Goal: Find specific page/section: Find specific page/section

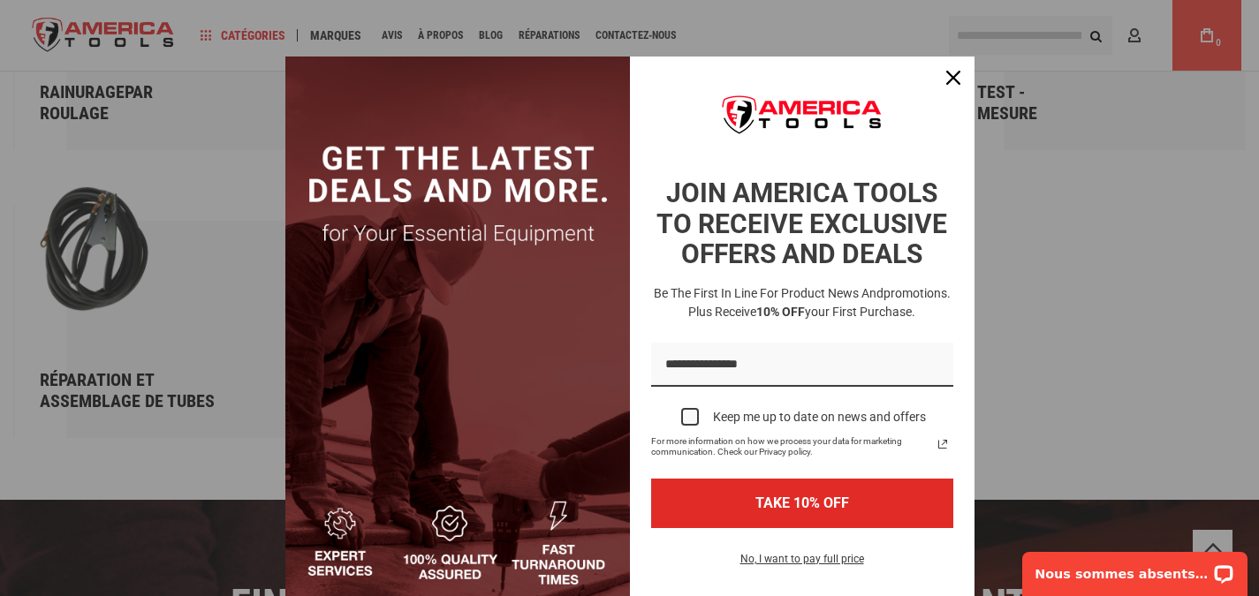
scroll to position [2783, 0]
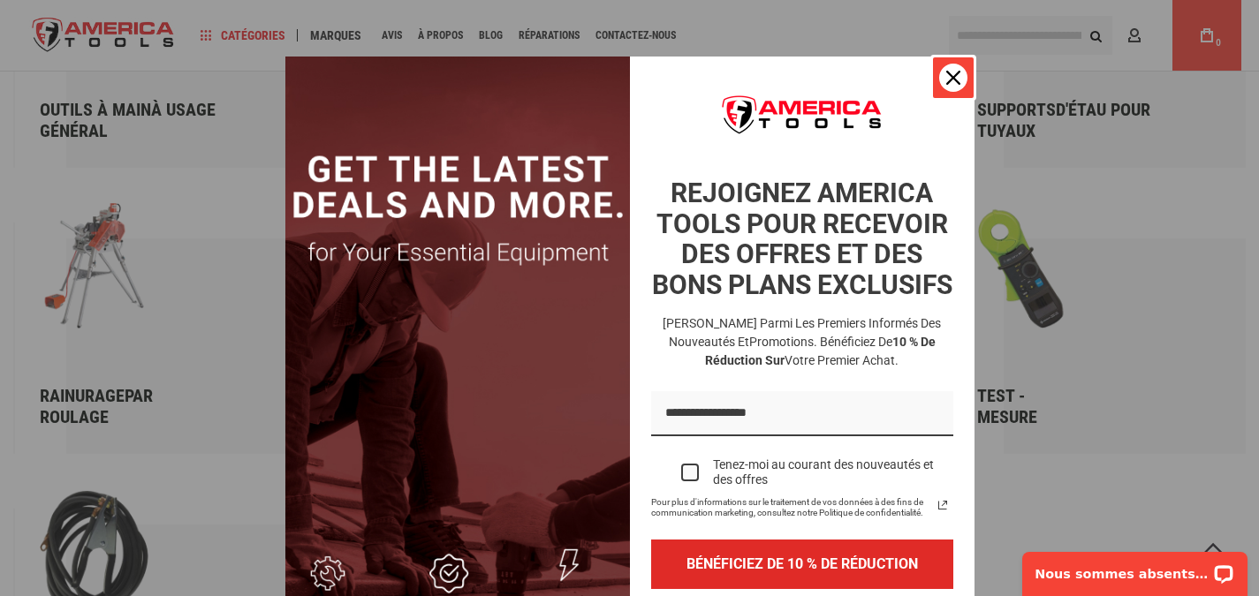
click at [946, 78] on icon "icône de fermeture" at bounding box center [953, 78] width 14 height 14
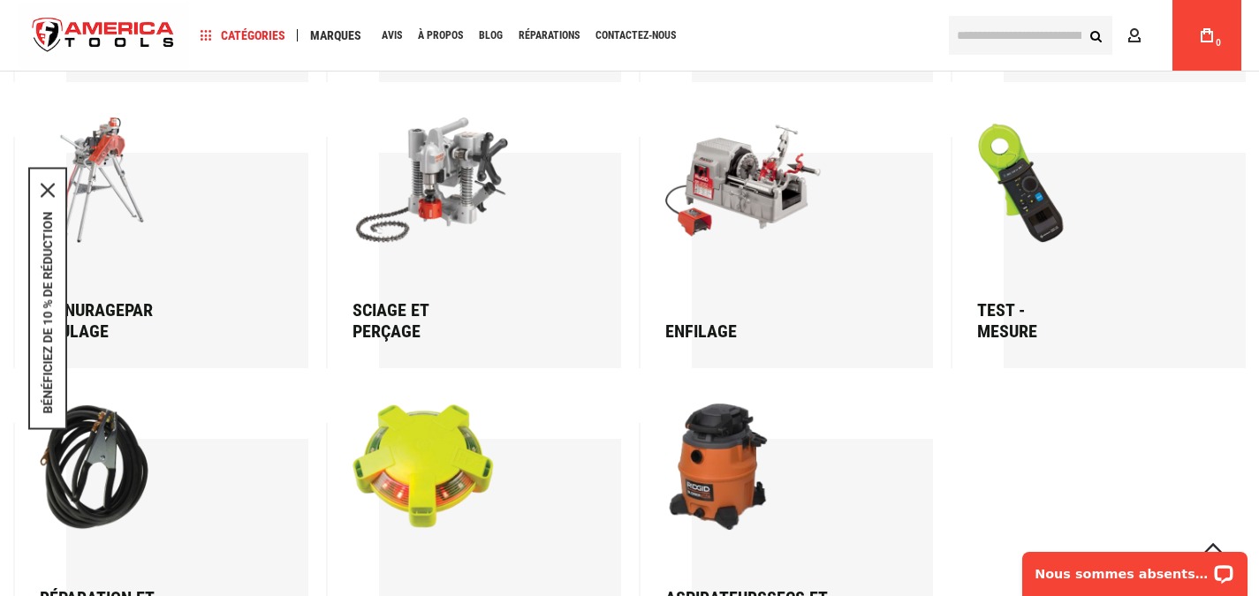
scroll to position [2872, 0]
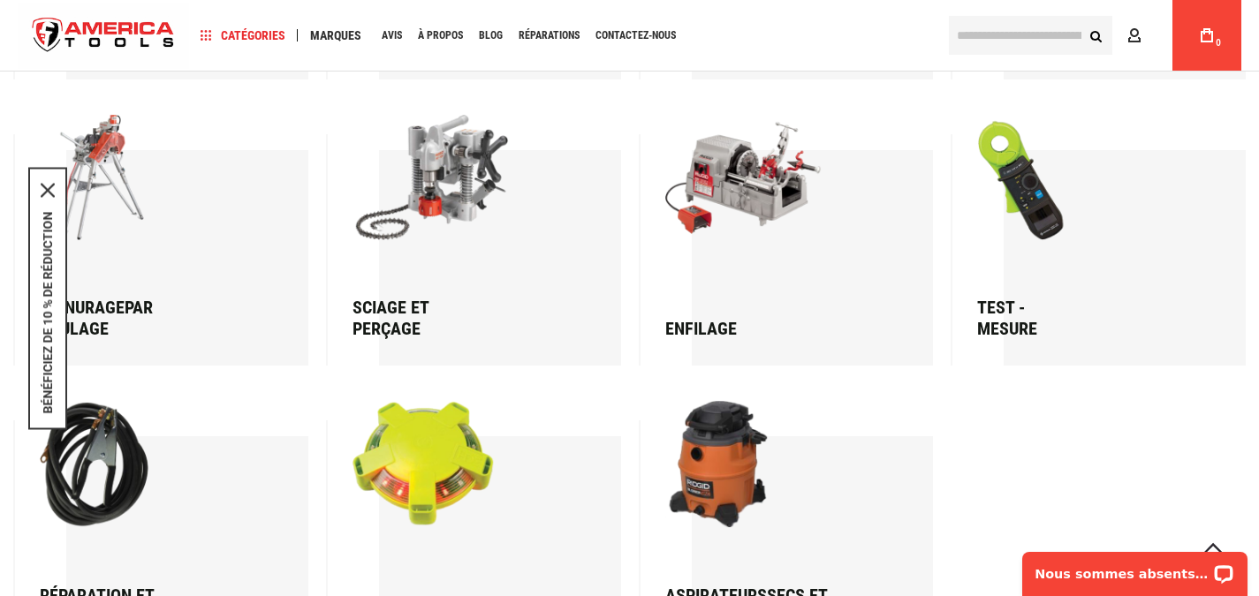
click at [522, 401] on img at bounding box center [438, 464] width 170 height 126
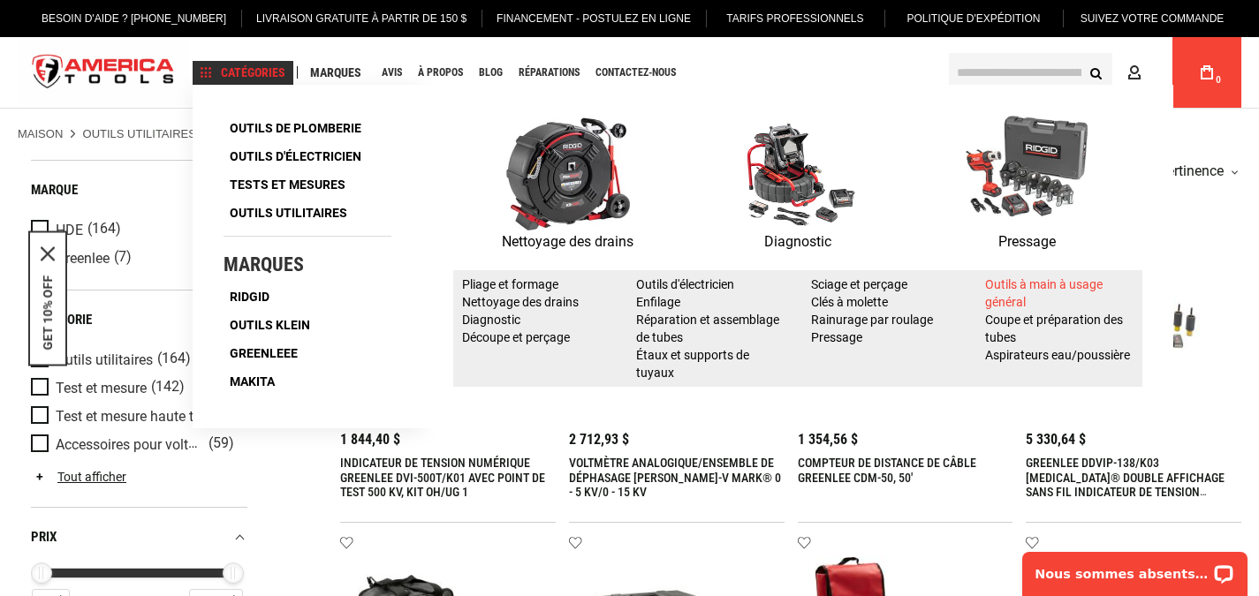
click at [1048, 277] on font "Outils à main à usage général" at bounding box center [1044, 293] width 118 height 32
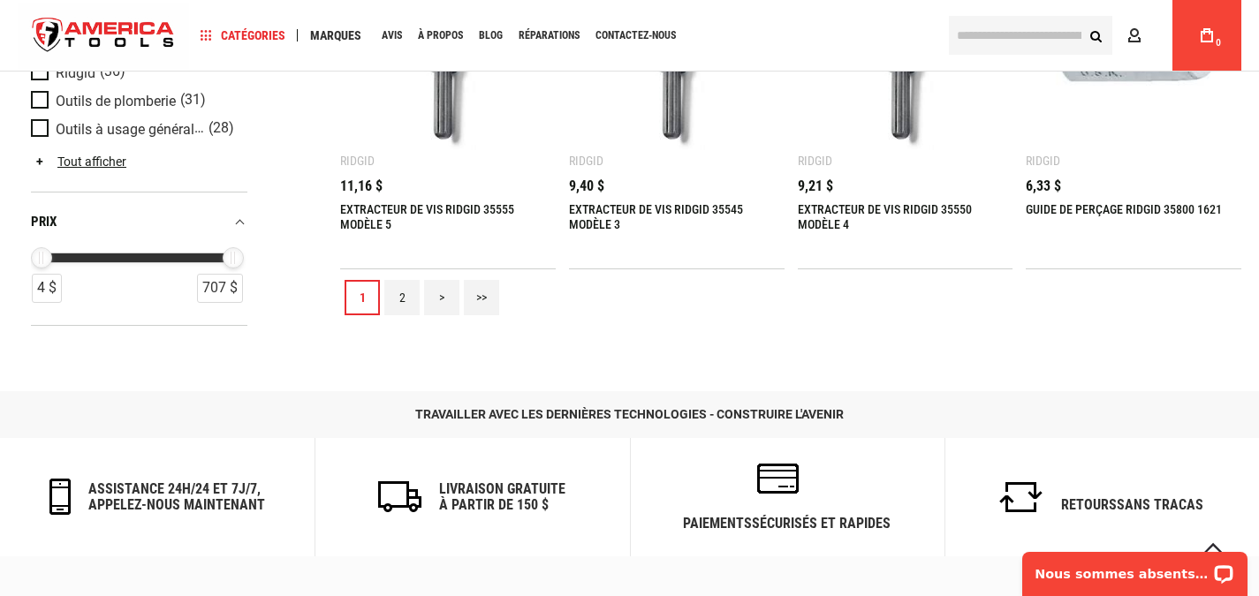
scroll to position [1689, 0]
